Goal: Information Seeking & Learning: Learn about a topic

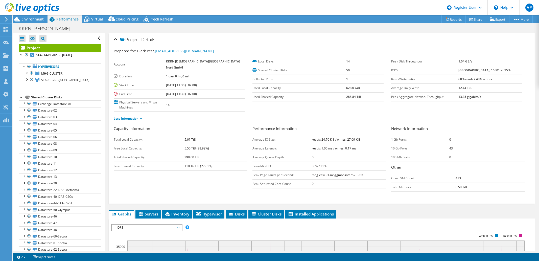
select select "USD"
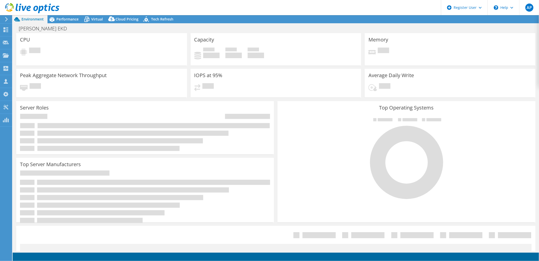
select select "USD"
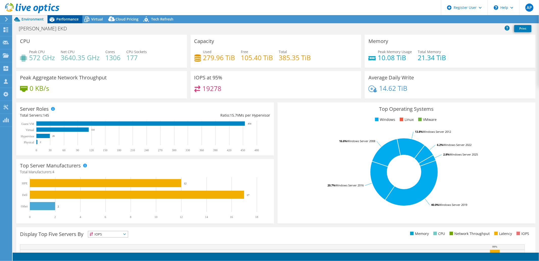
drag, startPoint x: 69, startPoint y: 17, endPoint x: 68, endPoint y: 19, distance: 2.9
click at [69, 17] on span "Performance" at bounding box center [67, 19] width 22 height 5
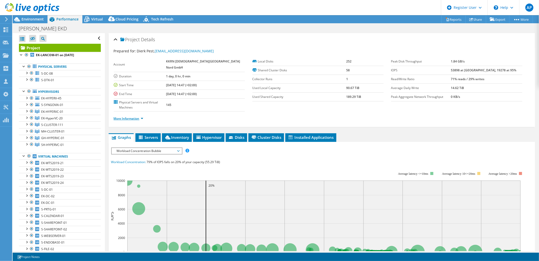
click at [139, 119] on link "More Information" at bounding box center [129, 118] width 30 height 4
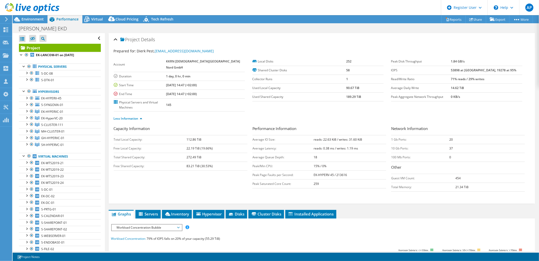
click at [178, 225] on span "Workload Concentration Bubble" at bounding box center [146, 227] width 65 height 6
click at [124, 232] on li "IOPS" at bounding box center [147, 233] width 70 height 6
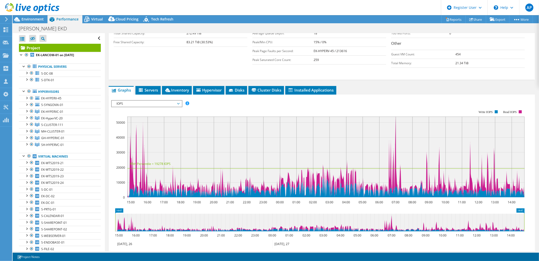
scroll to position [140, 0]
